Goal: Task Accomplishment & Management: Use online tool/utility

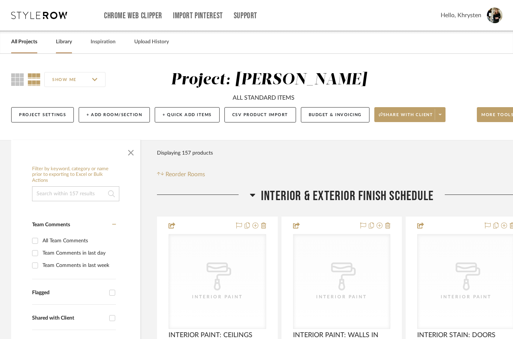
click at [66, 43] on link "Library" at bounding box center [64, 42] width 16 height 10
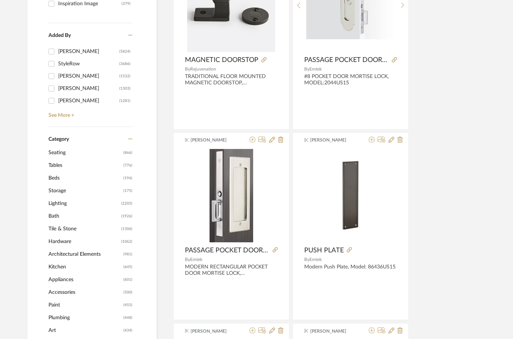
scroll to position [201, 0]
click at [59, 205] on span "Lighting" at bounding box center [83, 203] width 71 height 13
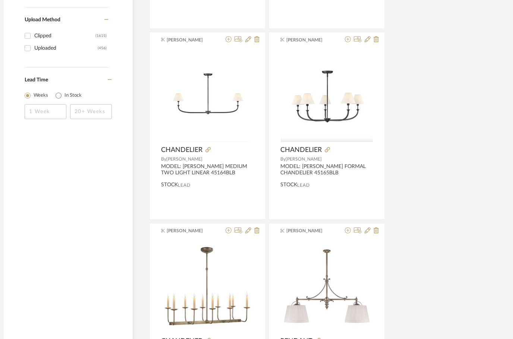
scroll to position [1307, 24]
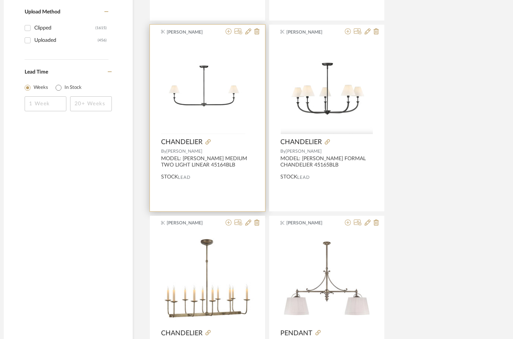
click at [0, 0] on img at bounding box center [0, 0] width 0 height 0
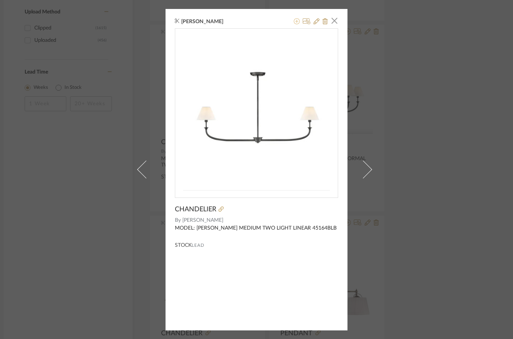
click at [295, 23] on icon at bounding box center [297, 21] width 6 height 6
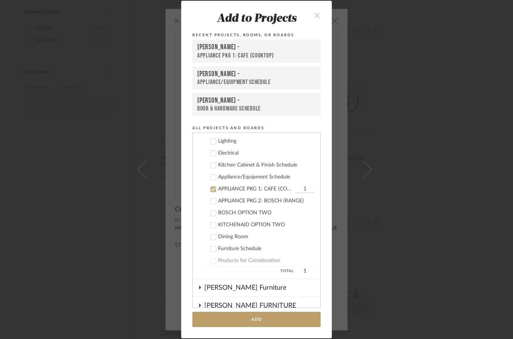
scroll to position [285, 0]
click at [215, 192] on icon at bounding box center [213, 189] width 5 height 5
checkbox input "false"
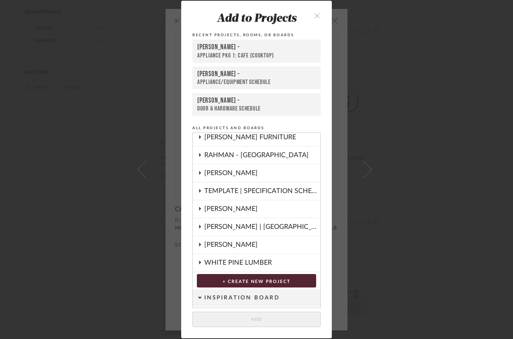
scroll to position [438, 0]
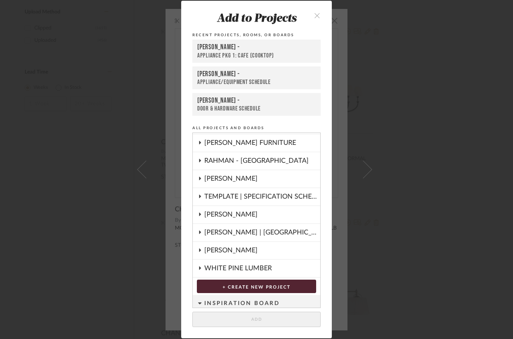
click at [197, 165] on cdk-nested-tree-node "RAHMAN - [GEOGRAPHIC_DATA]" at bounding box center [257, 161] width 128 height 18
click at [198, 159] on fa-icon at bounding box center [200, 161] width 4 height 6
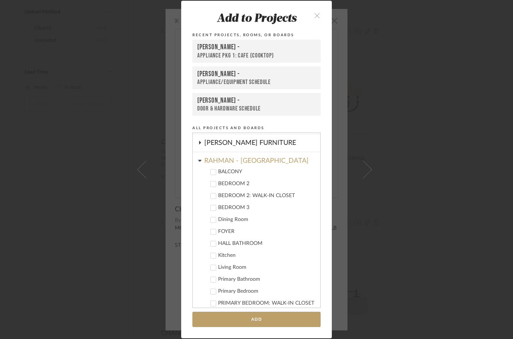
click at [215, 218] on icon at bounding box center [213, 219] width 5 height 5
checkbox input "true"
checkbox input "false"
click at [237, 319] on button "Add" at bounding box center [257, 319] width 128 height 15
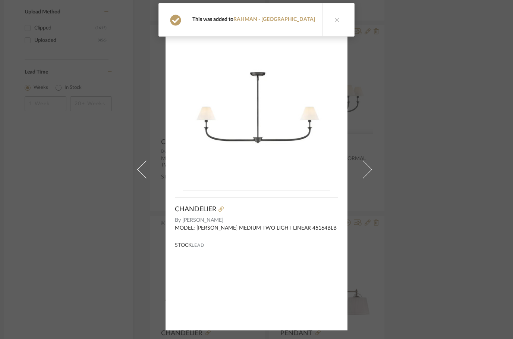
click at [323, 19] on icon at bounding box center [325, 21] width 5 height 6
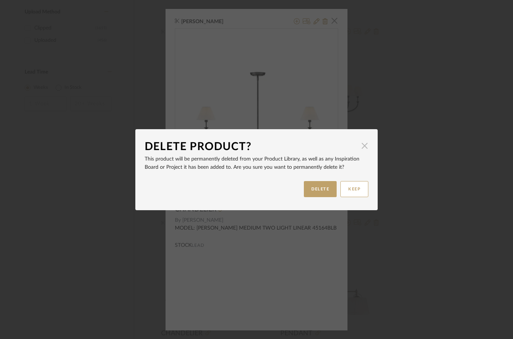
click at [361, 143] on span "button" at bounding box center [364, 145] width 15 height 15
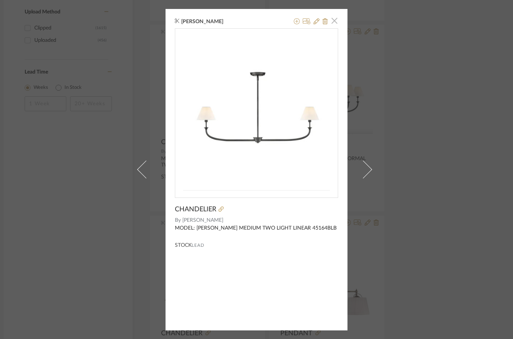
click at [337, 23] on span "button" at bounding box center [334, 20] width 15 height 15
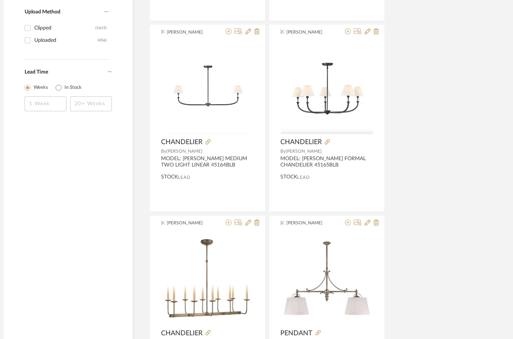
scroll to position [1307, 24]
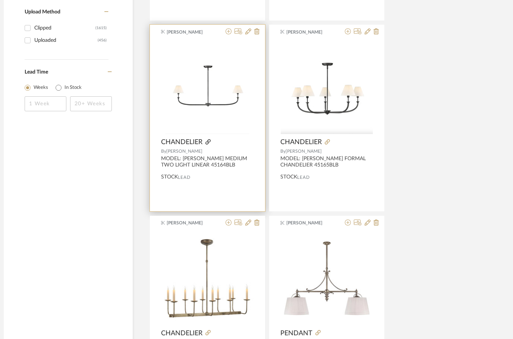
click at [209, 143] on icon at bounding box center [208, 141] width 5 height 5
